Goal: Task Accomplishment & Management: Manage account settings

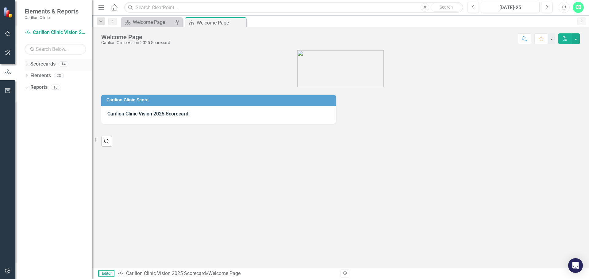
click at [26, 64] on icon "Dropdown" at bounding box center [27, 64] width 4 height 3
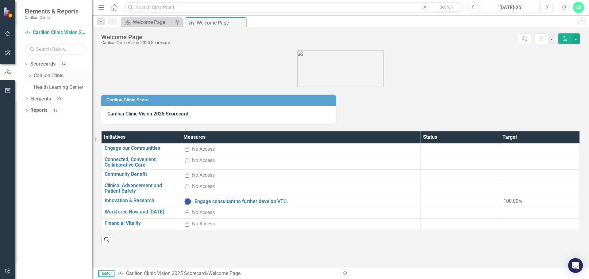
click at [30, 76] on icon "Dropdown" at bounding box center [30, 76] width 5 height 4
click at [40, 99] on div "Dropdown" at bounding box center [37, 98] width 6 height 5
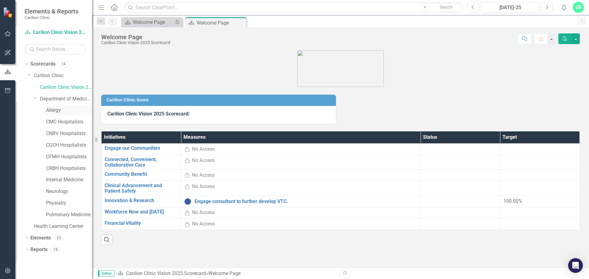
click at [47, 111] on link "Allergy" at bounding box center [69, 110] width 46 height 7
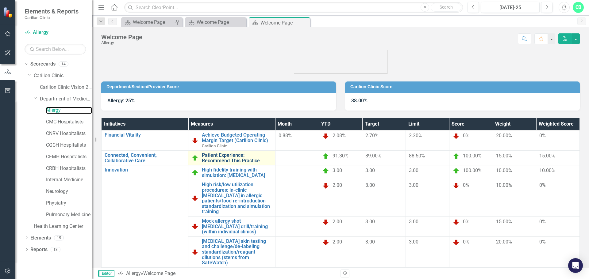
scroll to position [31, 0]
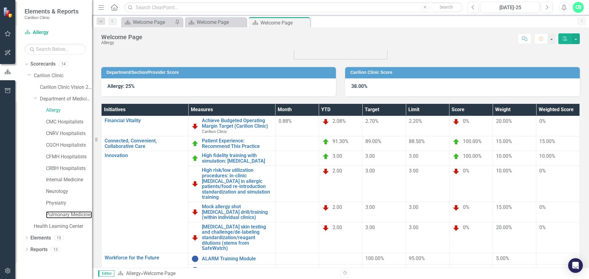
drag, startPoint x: 56, startPoint y: 213, endPoint x: 65, endPoint y: 211, distance: 9.5
click at [56, 213] on link "Pulmonary Medicine" at bounding box center [69, 215] width 46 height 7
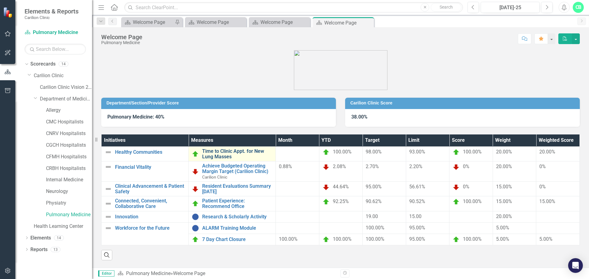
click at [243, 151] on link "Time to Clinic Appt. for New Lung Masses" at bounding box center [237, 154] width 70 height 11
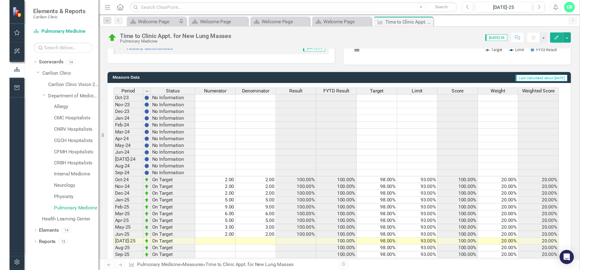
scroll to position [149, 0]
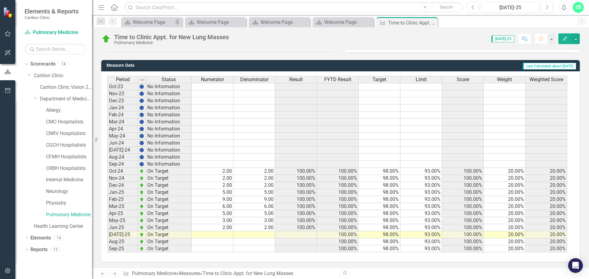
click at [224, 236] on td at bounding box center [213, 234] width 42 height 7
type textarea "3"
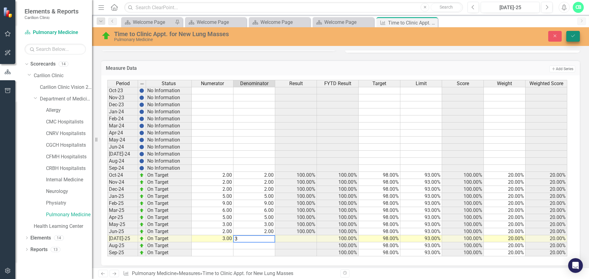
type textarea "3"
click at [573, 36] on icon "submit" at bounding box center [573, 36] width 4 height 2
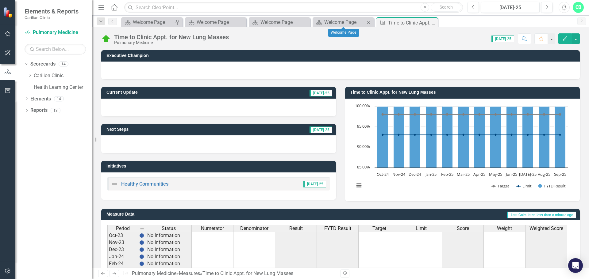
click at [368, 21] on icon "Close" at bounding box center [368, 22] width 6 height 5
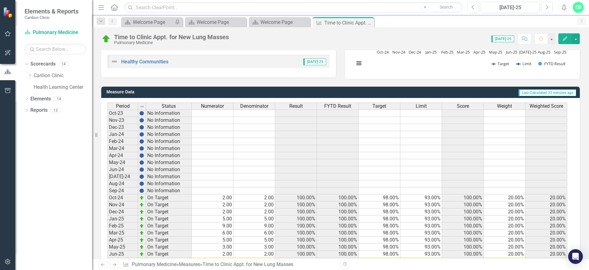
scroll to position [158, 0]
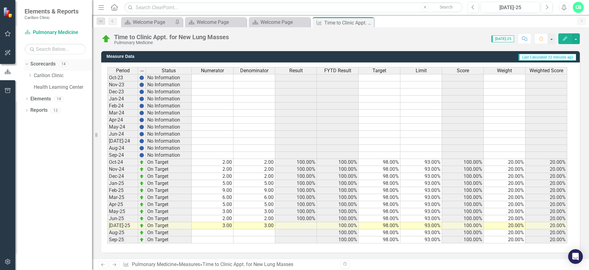
click at [26, 64] on icon "Dropdown" at bounding box center [25, 64] width 3 height 4
click at [30, 65] on link "Scorecards" at bounding box center [42, 64] width 25 height 7
click at [27, 65] on icon "Dropdown" at bounding box center [27, 64] width 4 height 3
click at [29, 75] on icon "Dropdown" at bounding box center [30, 76] width 5 height 4
click at [38, 99] on icon "Dropdown" at bounding box center [36, 99] width 5 height 4
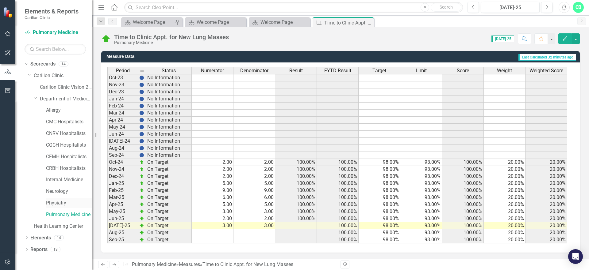
click at [48, 200] on link "Physiatry" at bounding box center [69, 203] width 46 height 7
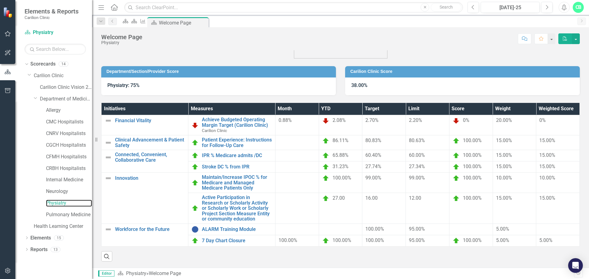
scroll to position [32, 0]
